Goal: Navigation & Orientation: Find specific page/section

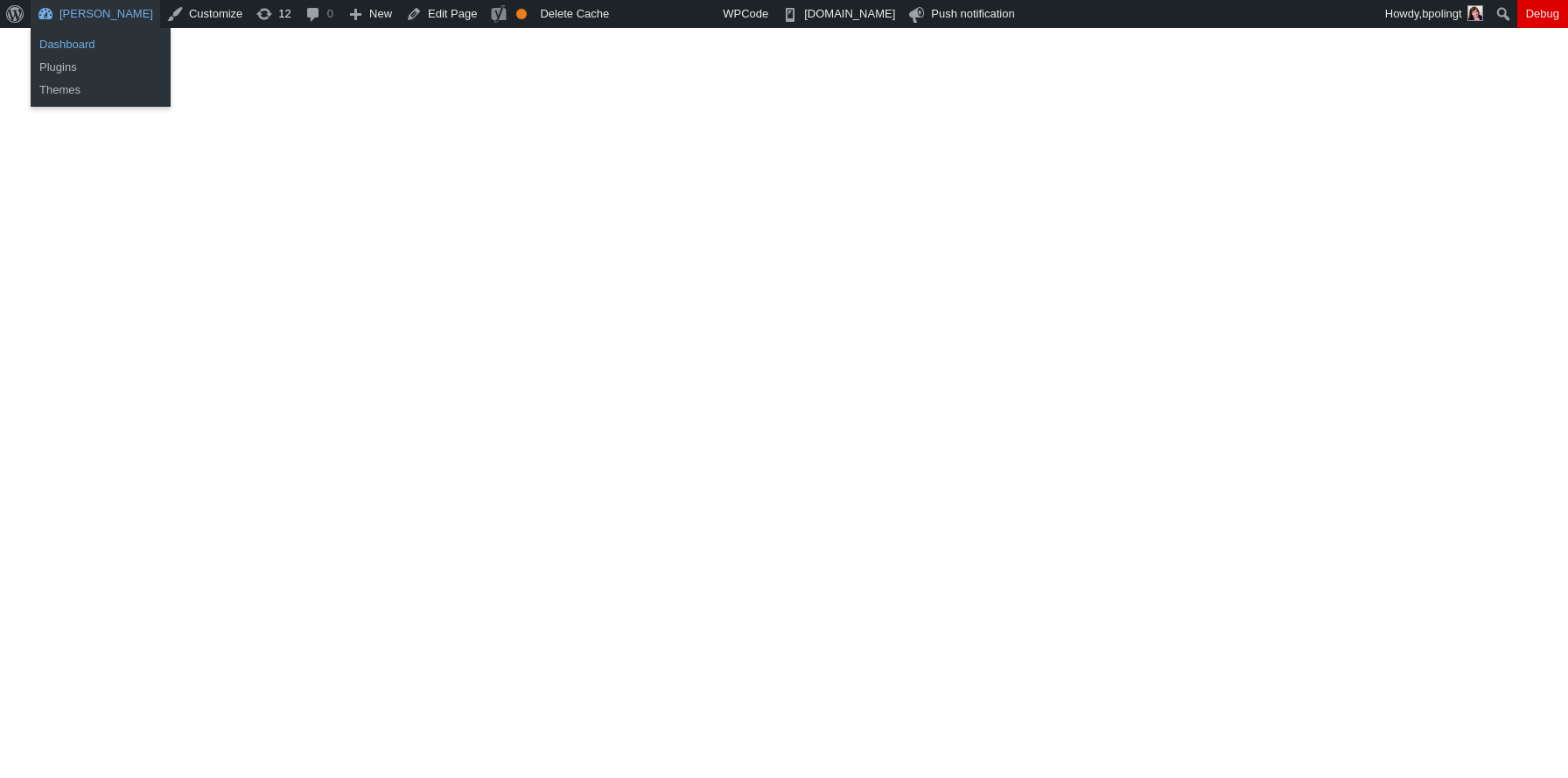
click at [78, 44] on link "Dashboard" at bounding box center [101, 44] width 140 height 23
